Goal: Find contact information: Find contact information

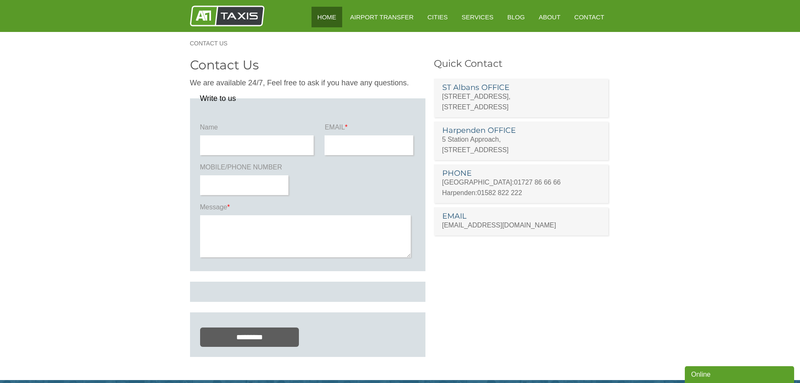
click at [319, 13] on link "HOME" at bounding box center [326, 17] width 31 height 21
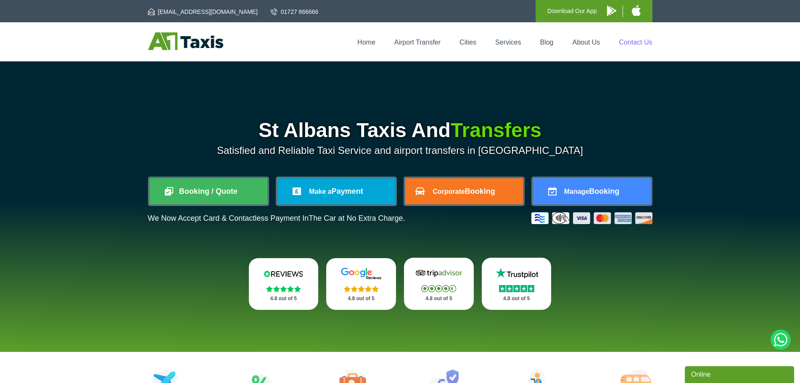
click at [620, 42] on link "Contact Us" at bounding box center [635, 42] width 33 height 7
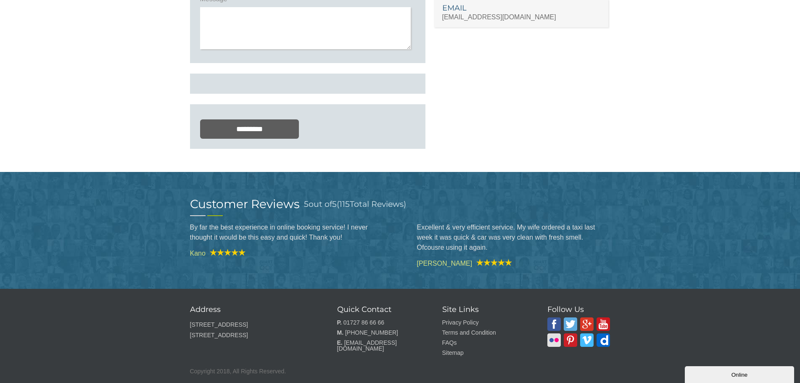
scroll to position [237, 0]
drag, startPoint x: 240, startPoint y: 334, endPoint x: 188, endPoint y: 319, distance: 53.8
click at [188, 319] on footer "Address 156b London Rd, St Albans AL1 1PQ, United Kingdom Quick Contact P. 0172…" at bounding box center [400, 329] width 800 height 107
copy div "Address 156b London Rd, St Albans AL1 1PQ"
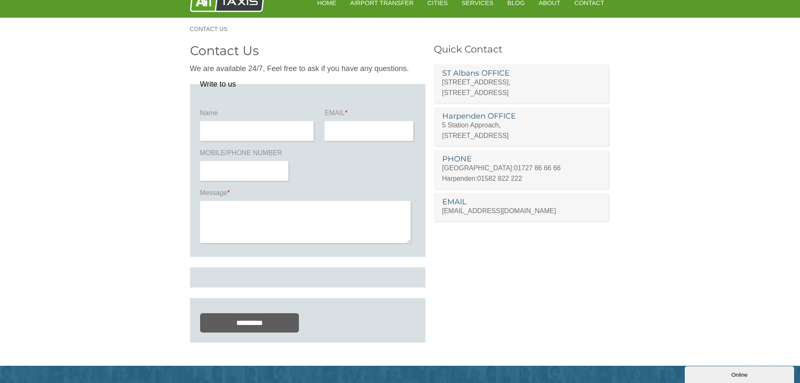
scroll to position [0, 0]
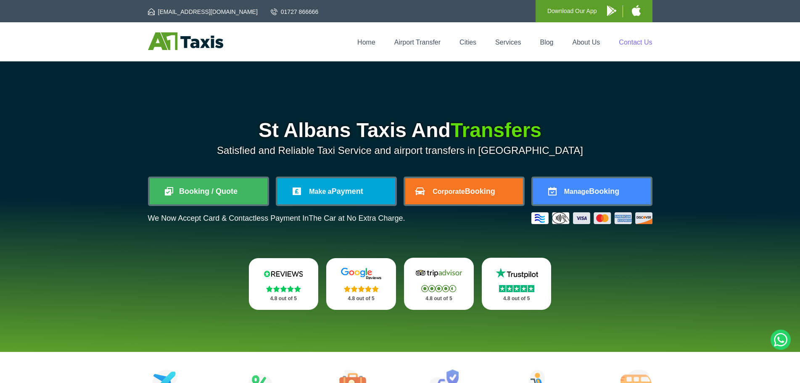
click at [634, 40] on link "Contact Us" at bounding box center [635, 42] width 33 height 7
